Goal: Information Seeking & Learning: Learn about a topic

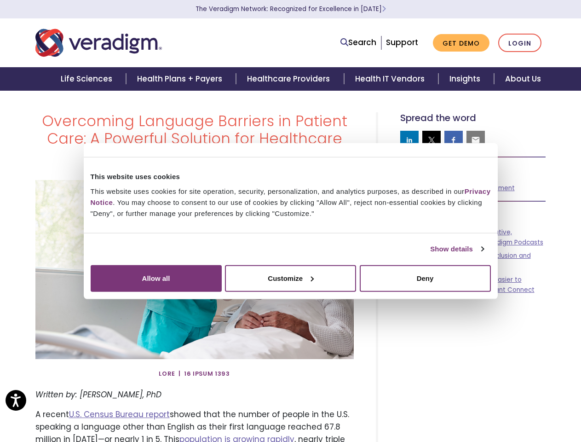
click at [430, 255] on link "Show details" at bounding box center [456, 248] width 53 height 11
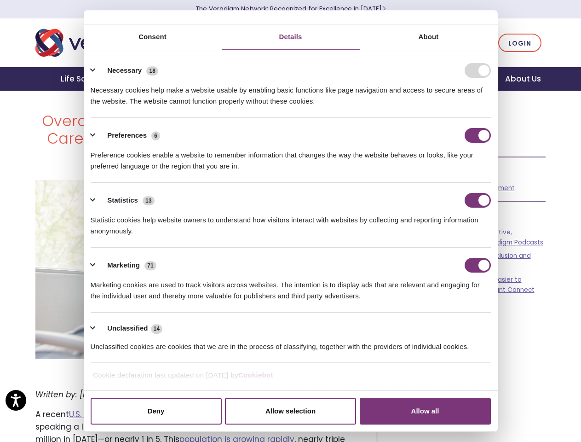
click at [361, 43] on link "Search" at bounding box center [359, 42] width 36 height 12
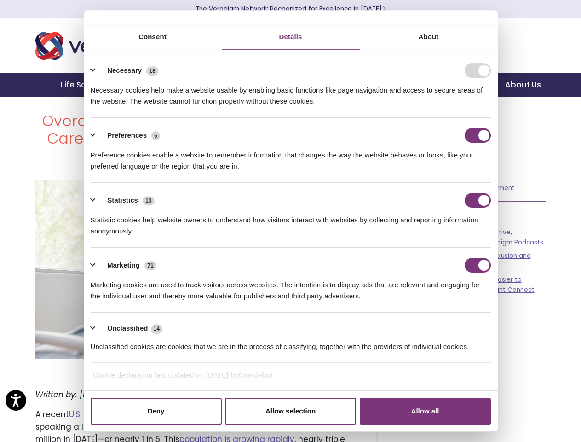
click at [360, 42] on li "Search" at bounding box center [318, 36] width 120 height 17
click at [410, 107] on div "Necessary cookies help make a website usable by enabling basic functions like p…" at bounding box center [291, 92] width 400 height 29
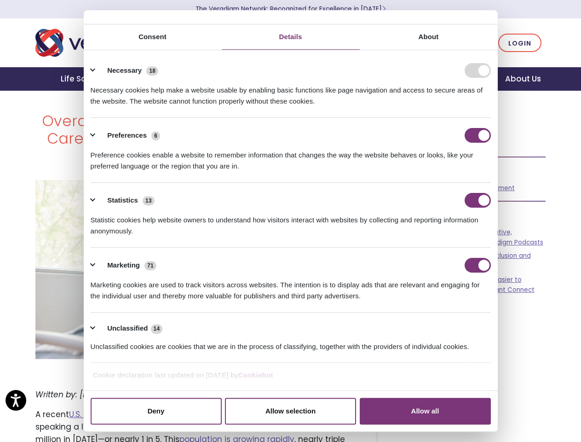
click at [432, 107] on div "Necessary cookies help make a website usable by enabling basic functions like p…" at bounding box center [291, 92] width 400 height 29
click at [454, 107] on div "Necessary cookies help make a website usable by enabling basic functions like p…" at bounding box center [291, 92] width 400 height 29
click at [476, 107] on div "Necessary cookies help make a website usable by enabling basic functions like p…" at bounding box center [291, 92] width 400 height 29
